Goal: Transaction & Acquisition: Purchase product/service

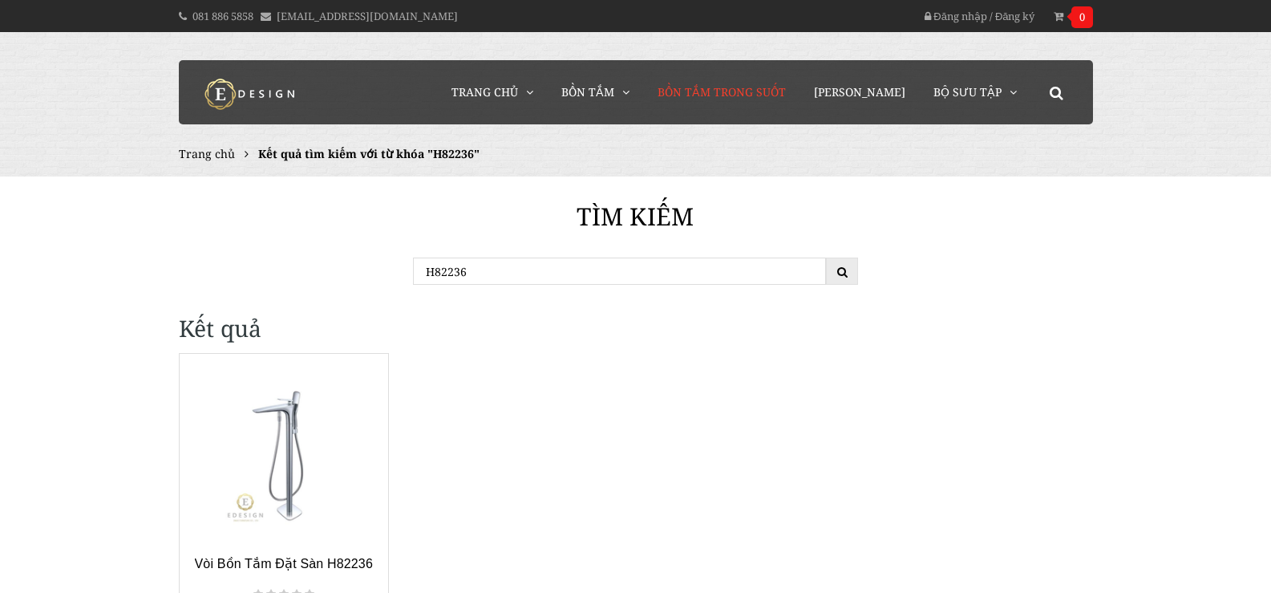
click at [757, 94] on span "Bồn Tắm Trong Suốt" at bounding box center [722, 91] width 128 height 15
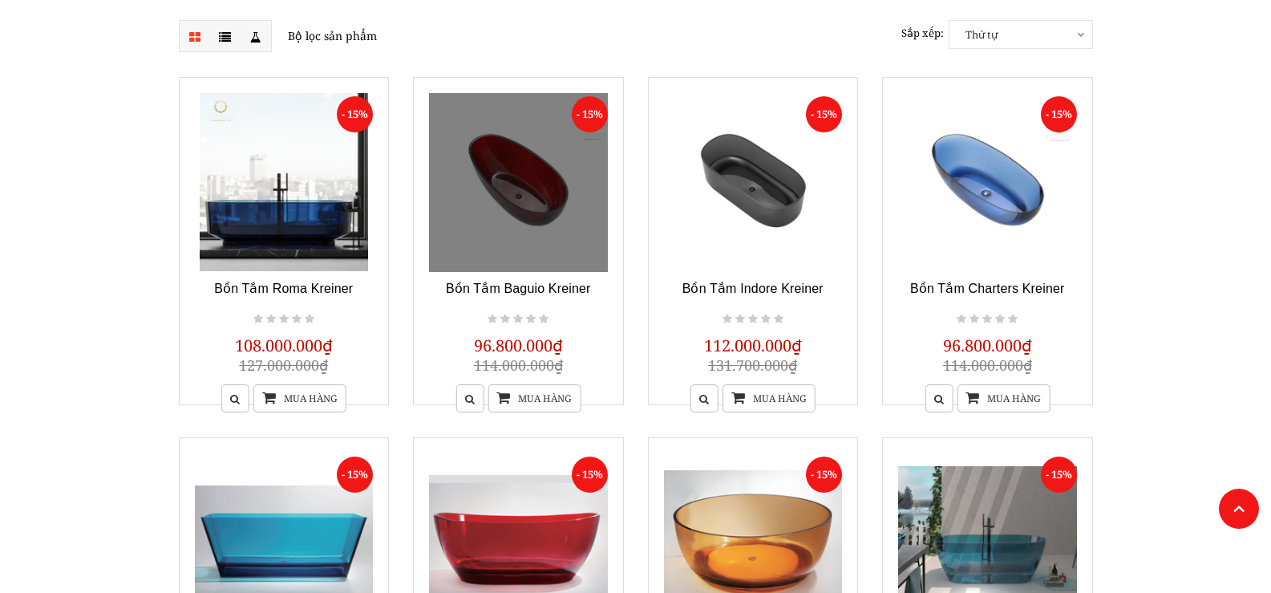
scroll to position [241, 0]
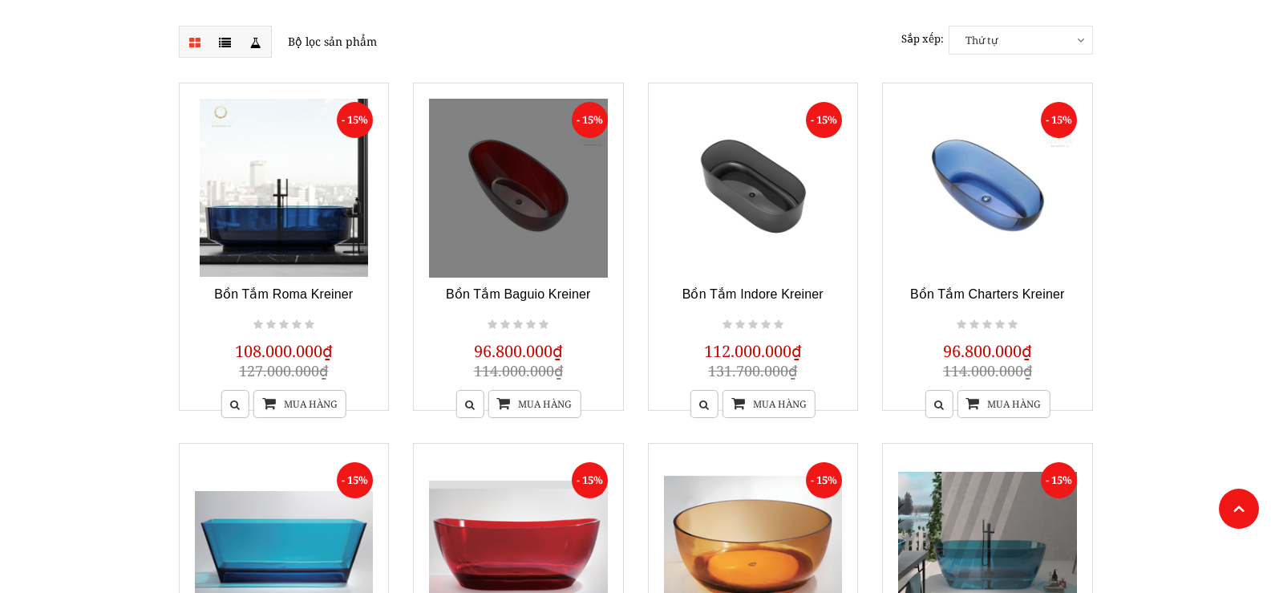
click at [481, 205] on link at bounding box center [518, 188] width 179 height 179
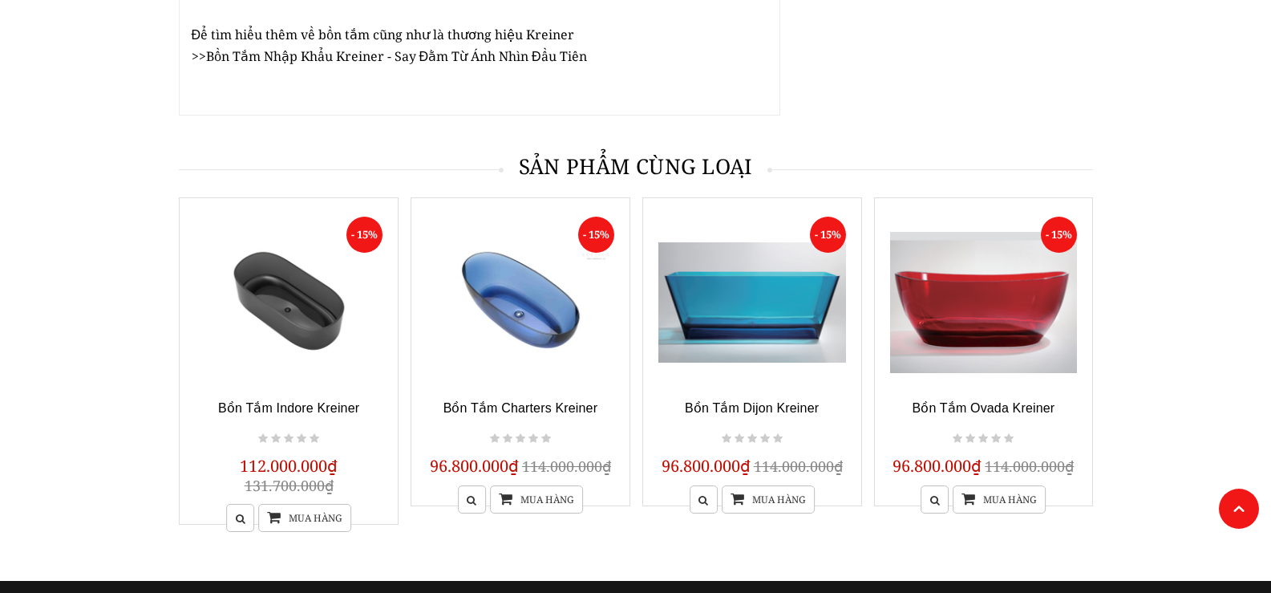
scroll to position [2647, 0]
